Goal: Information Seeking & Learning: Learn about a topic

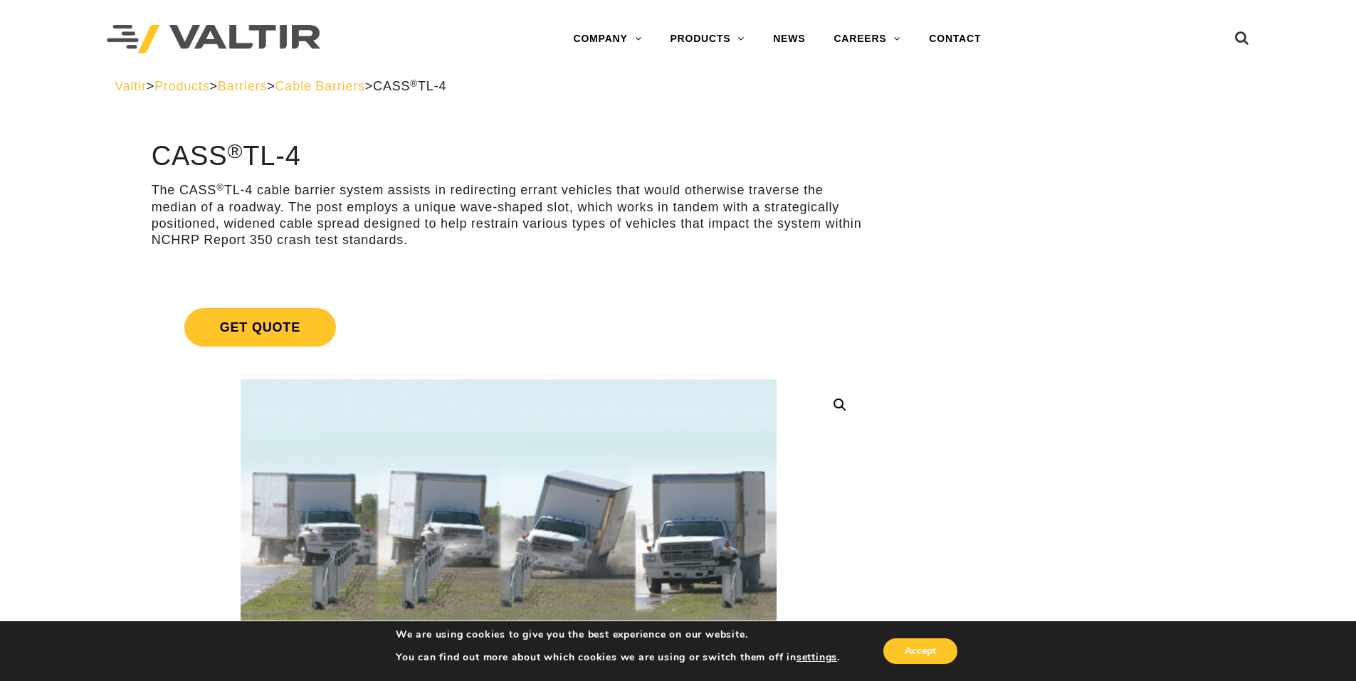
click at [365, 90] on span "Cable Barriers" at bounding box center [321, 86] width 90 height 14
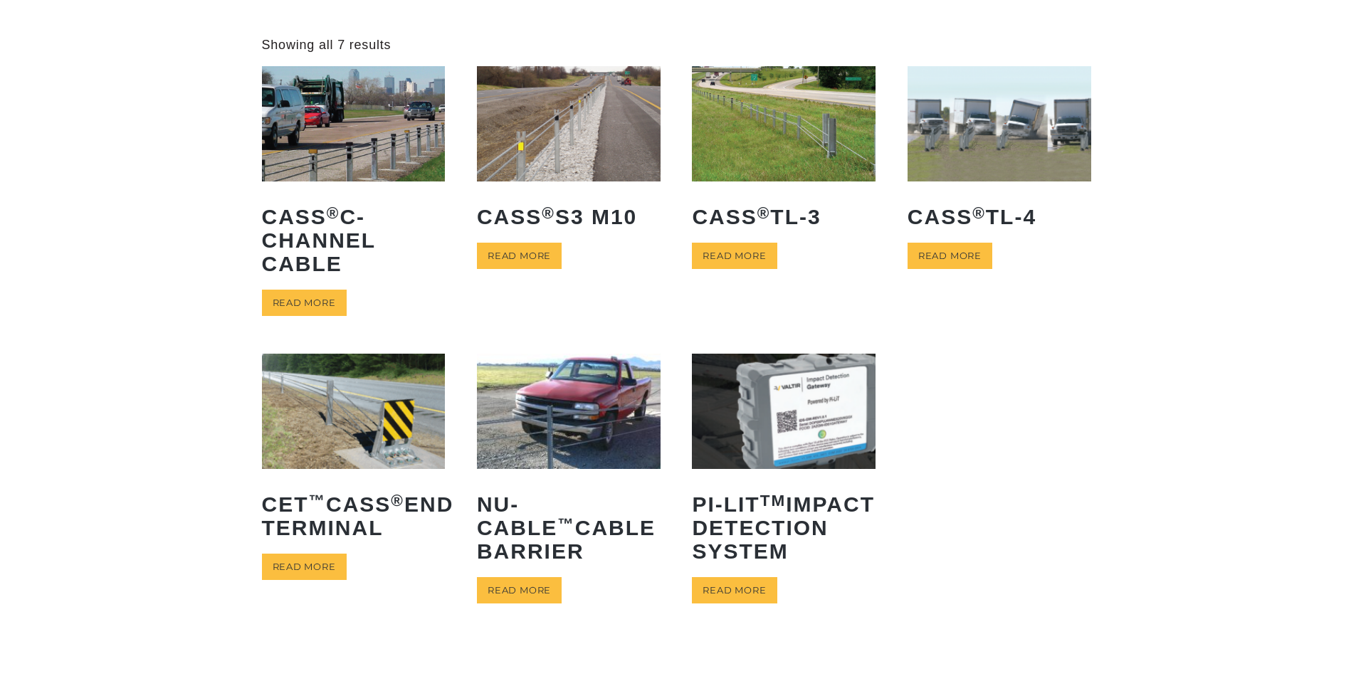
scroll to position [71, 0]
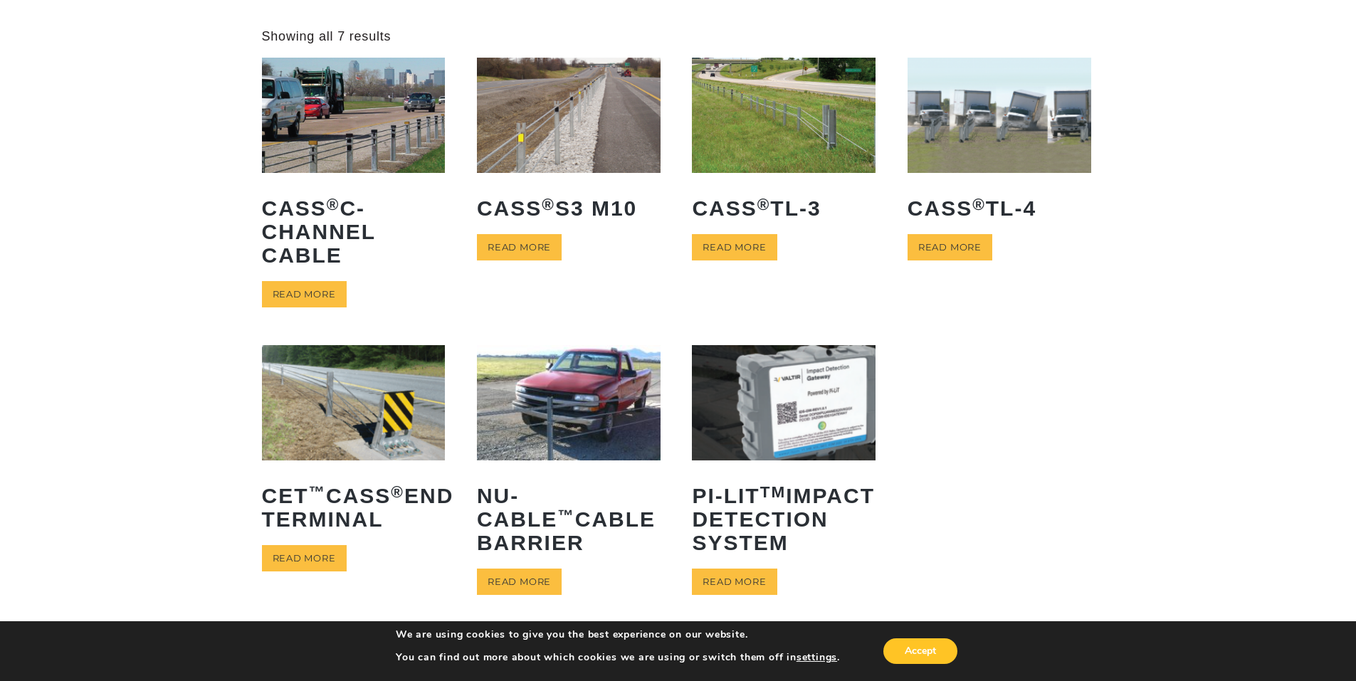
click at [762, 107] on img at bounding box center [784, 115] width 184 height 115
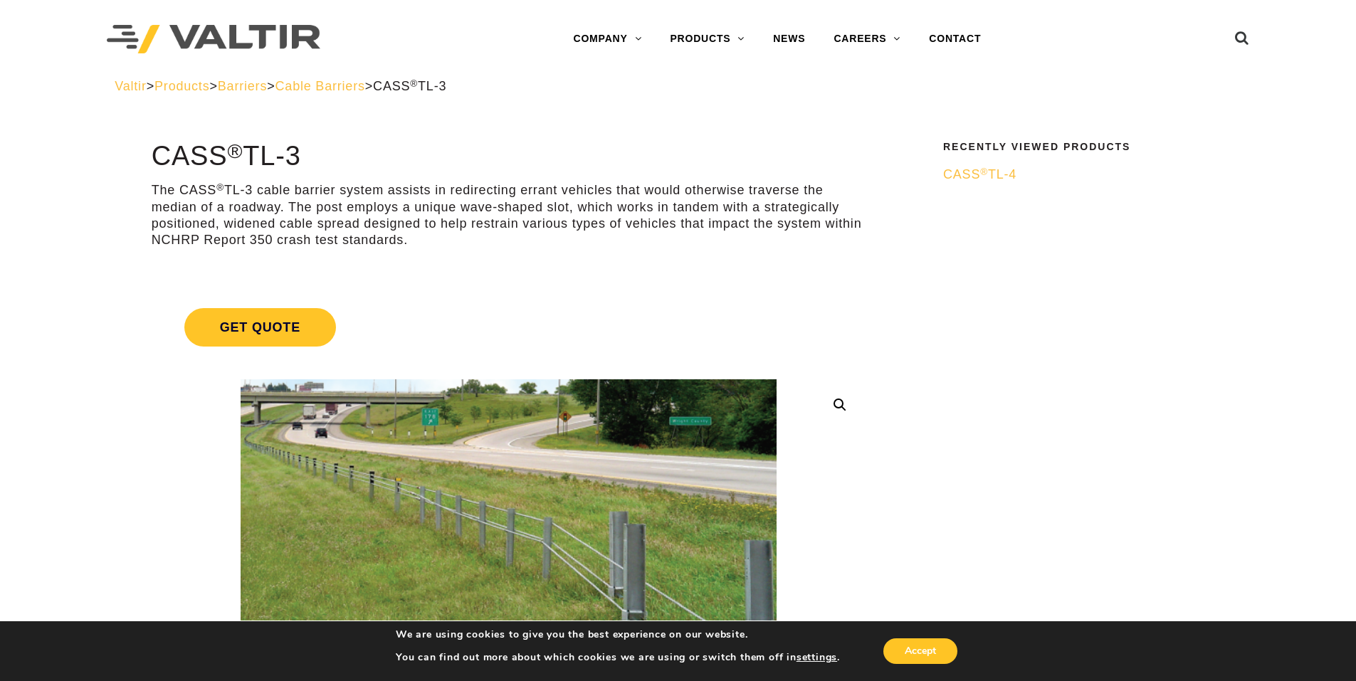
drag, startPoint x: 617, startPoint y: 186, endPoint x: 460, endPoint y: 249, distance: 169.0
click at [460, 249] on div "The CASS ® TL-3 cable barrier system assists in redirecting errant vehicles tha…" at bounding box center [509, 230] width 714 height 96
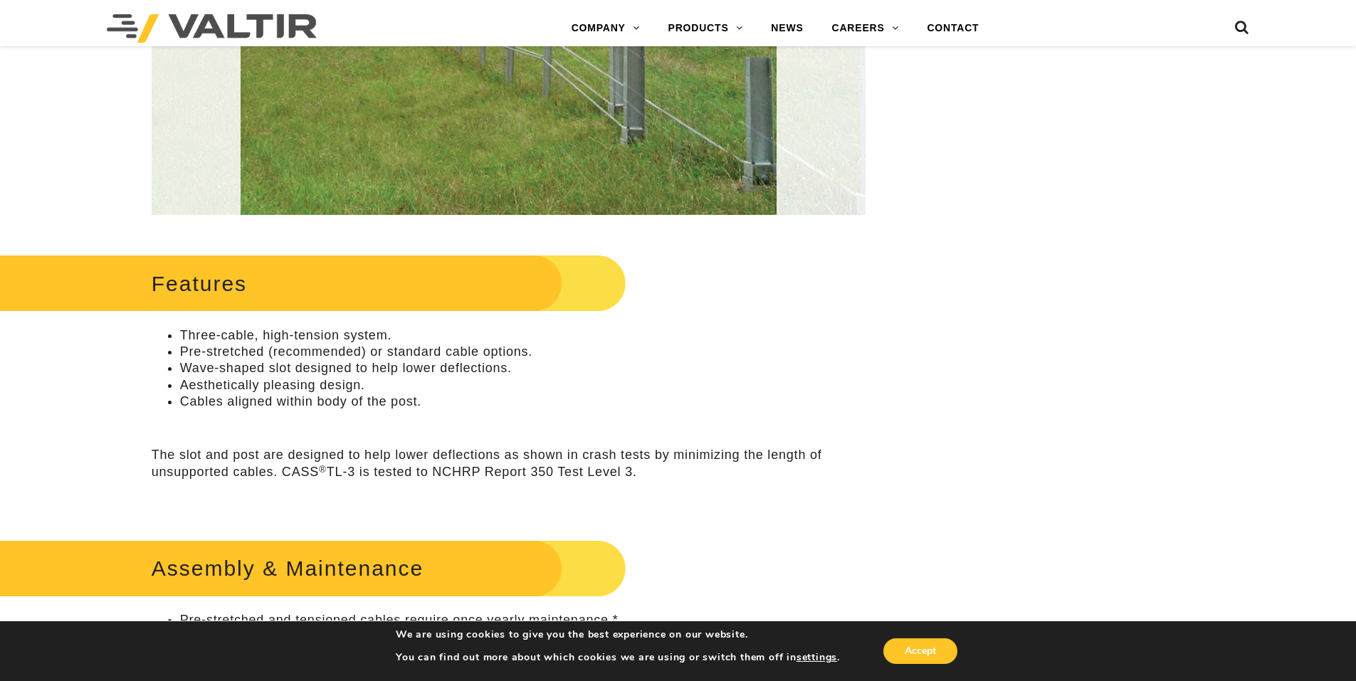
scroll to position [498, 0]
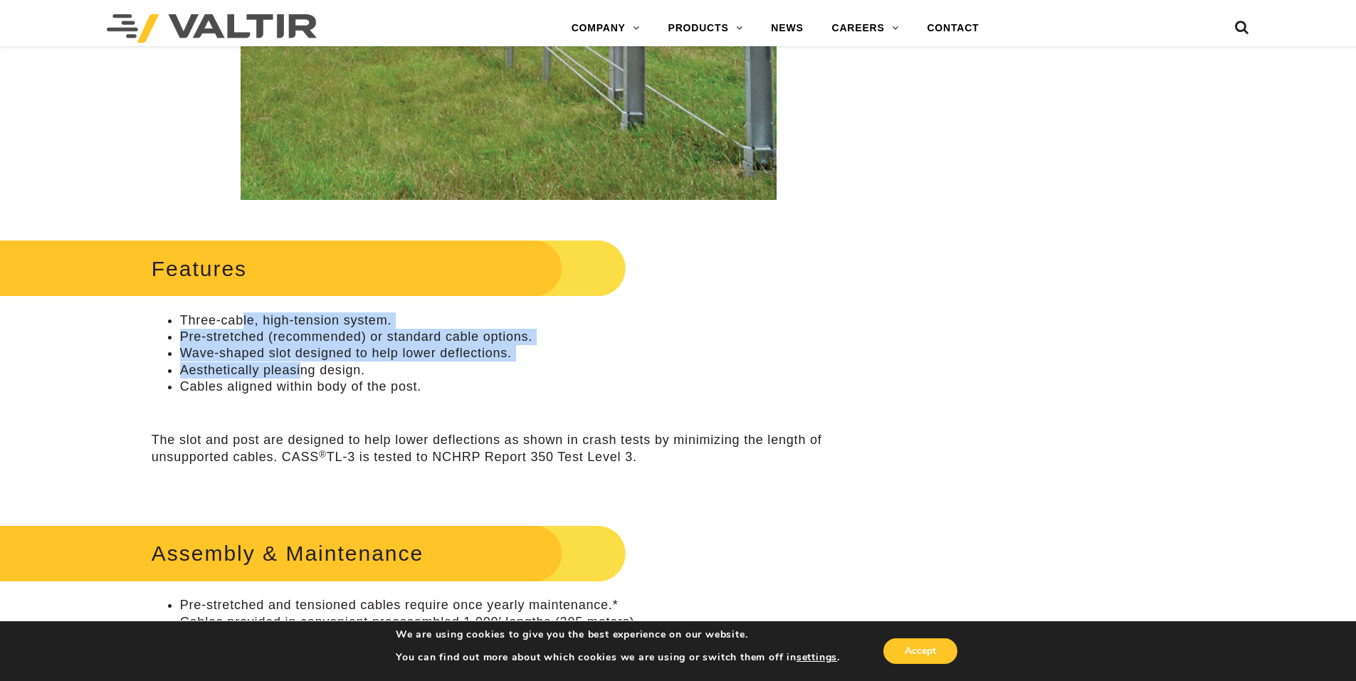
drag, startPoint x: 243, startPoint y: 325, endPoint x: 300, endPoint y: 367, distance: 71.2
click at [300, 367] on ul "Three-cable, high-tension system. Pre-stretched (recommended) or standard cable…" at bounding box center [509, 354] width 714 height 83
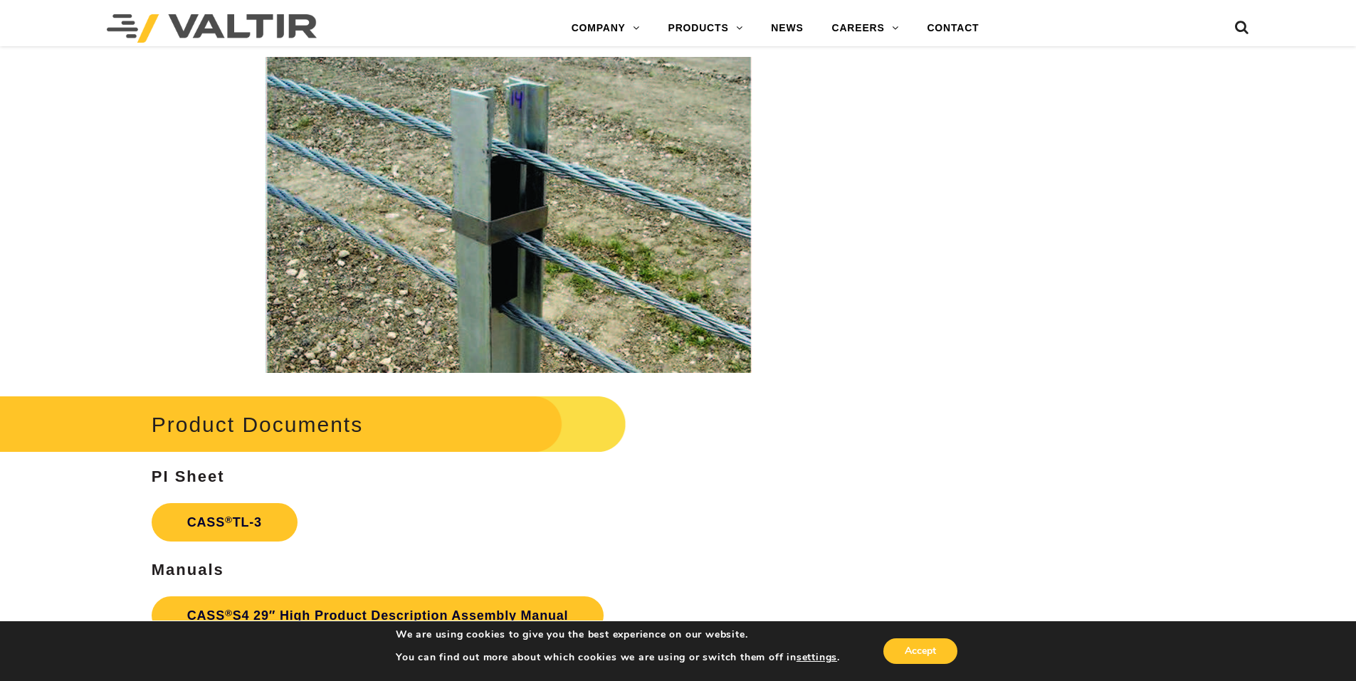
scroll to position [1994, 0]
